Goal: Task Accomplishment & Management: Manage account settings

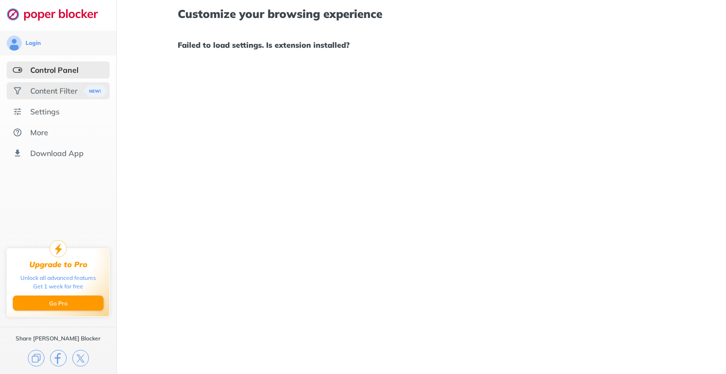
drag, startPoint x: 0, startPoint y: 0, endPoint x: 45, endPoint y: 86, distance: 97.6
click at [45, 86] on div "Content Filter" at bounding box center [53, 90] width 47 height 9
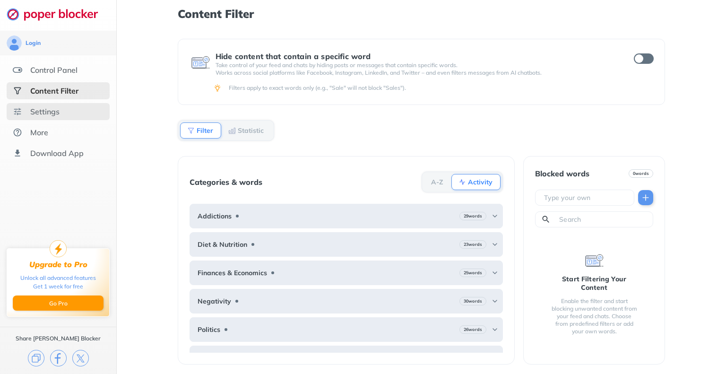
click at [52, 109] on div "Settings" at bounding box center [44, 111] width 29 height 9
